Goal: Task Accomplishment & Management: Manage account settings

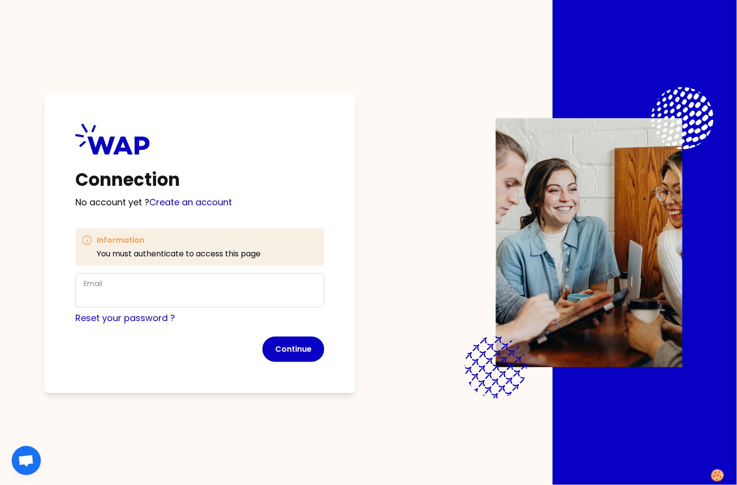
click at [211, 287] on div "Email" at bounding box center [200, 290] width 233 height 25
click at [218, 295] on input "Email" at bounding box center [200, 296] width 233 height 14
type input "[PERSON_NAME][EMAIL_ADDRESS][DOMAIN_NAME]"
click at [292, 358] on button "Continue" at bounding box center [294, 349] width 62 height 25
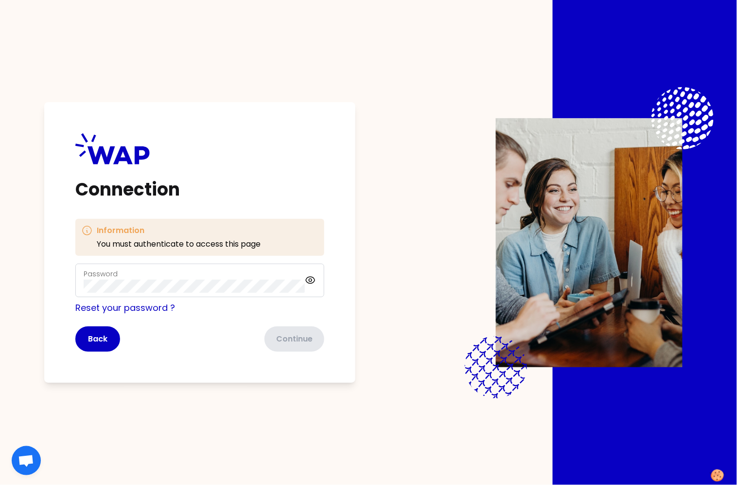
click at [202, 279] on div "Password" at bounding box center [194, 280] width 221 height 25
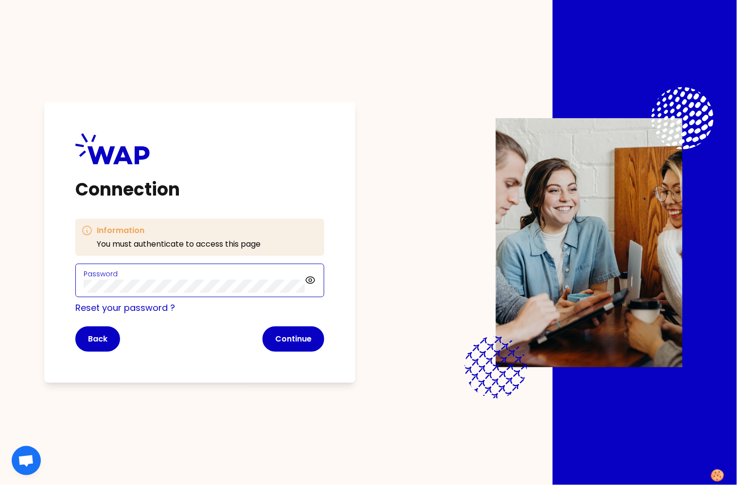
click button "Continue" at bounding box center [294, 338] width 62 height 25
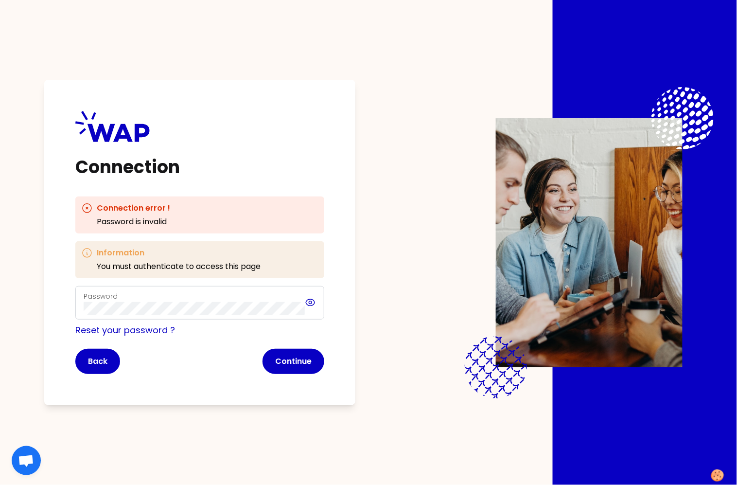
click at [308, 304] on icon at bounding box center [310, 303] width 11 height 12
click button "Continue" at bounding box center [294, 361] width 62 height 25
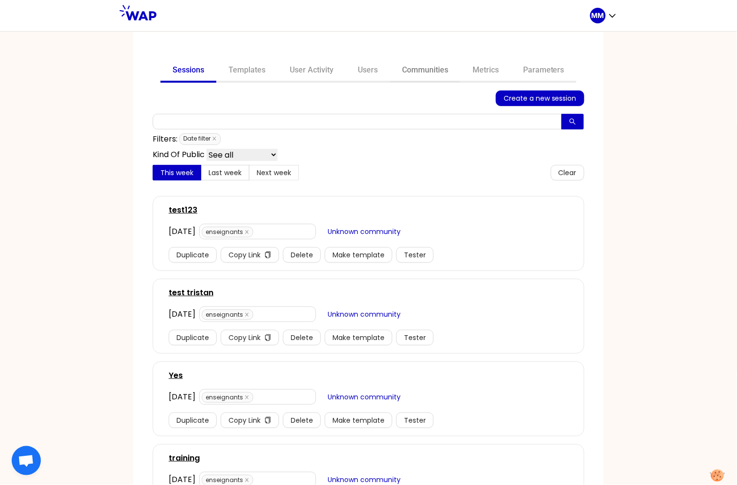
click at [408, 71] on link "Communities" at bounding box center [425, 70] width 71 height 23
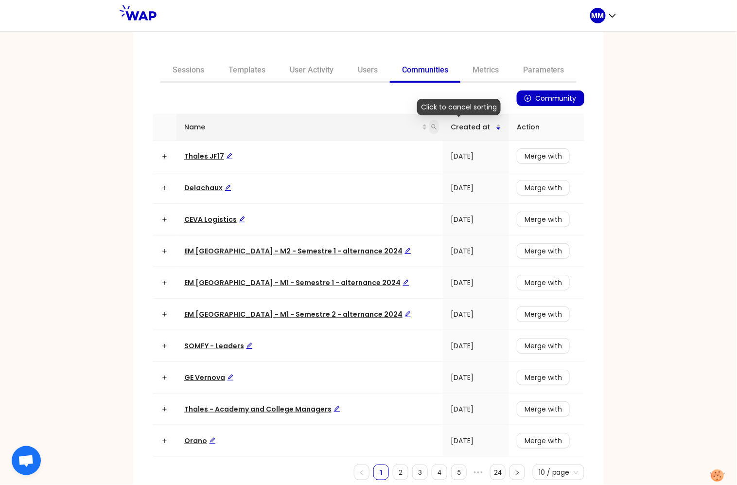
click at [429, 128] on span at bounding box center [434, 127] width 10 height 15
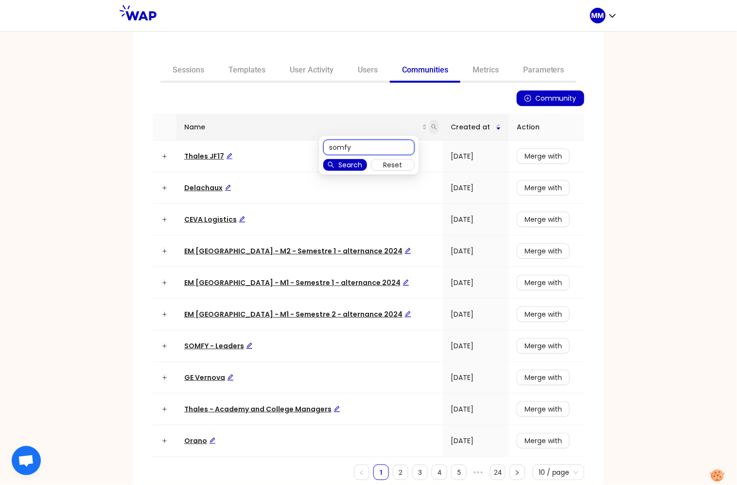
type input "somfy"
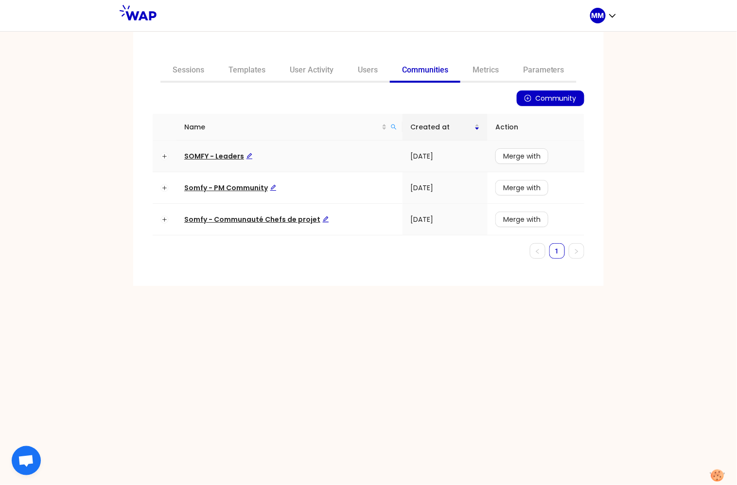
click at [222, 153] on span "SOMFY - Leaders" at bounding box center [218, 156] width 69 height 10
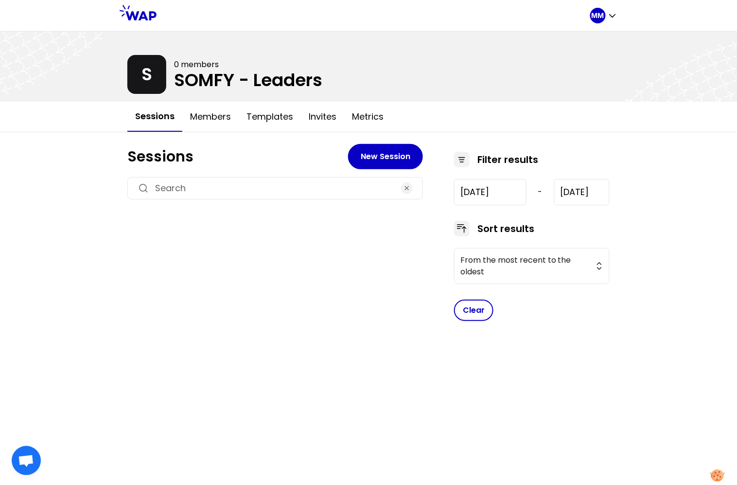
type input "[DATE]"
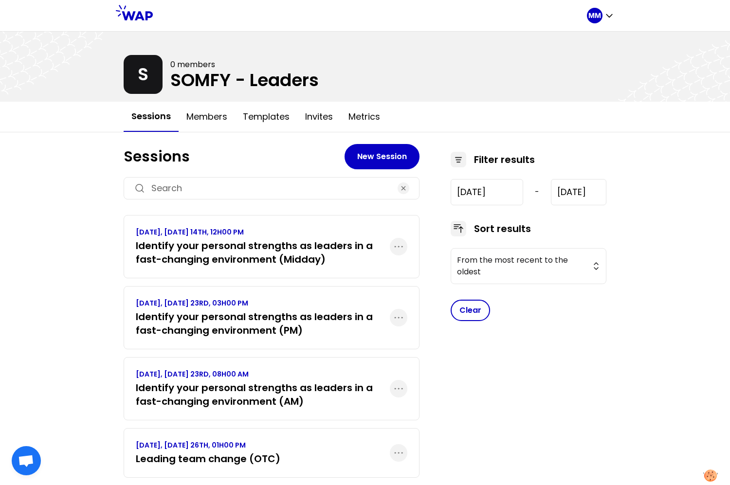
click at [286, 392] on h3 "Identify your personal strengths as leaders in a fast-changing environment (AM)" at bounding box center [263, 394] width 254 height 27
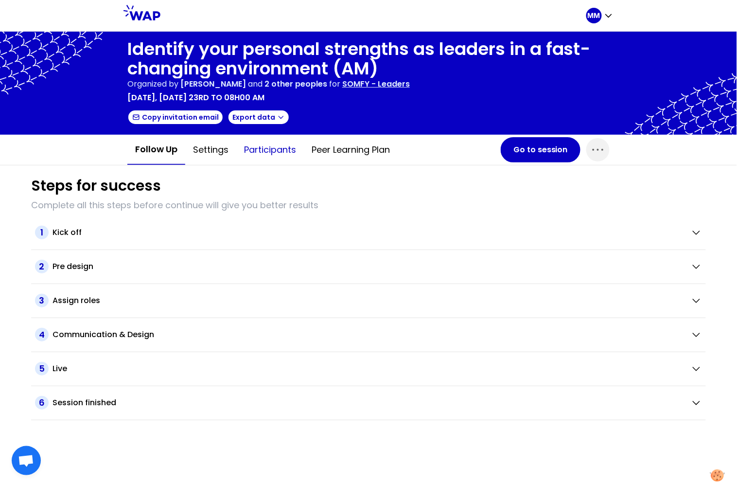
click at [246, 150] on button "Participants" at bounding box center [270, 149] width 68 height 29
